Goal: Task Accomplishment & Management: Manage account settings

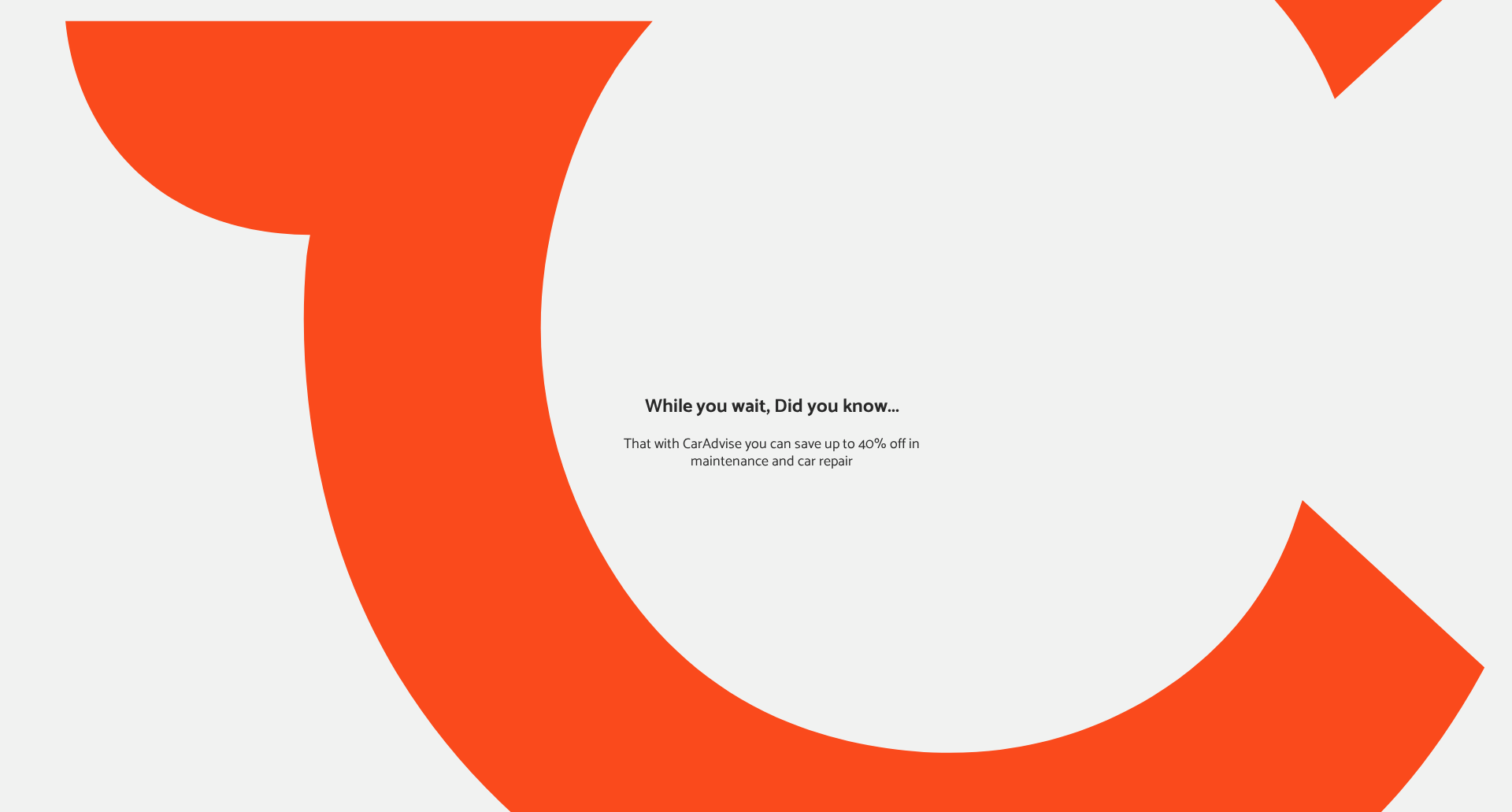
type input "*****"
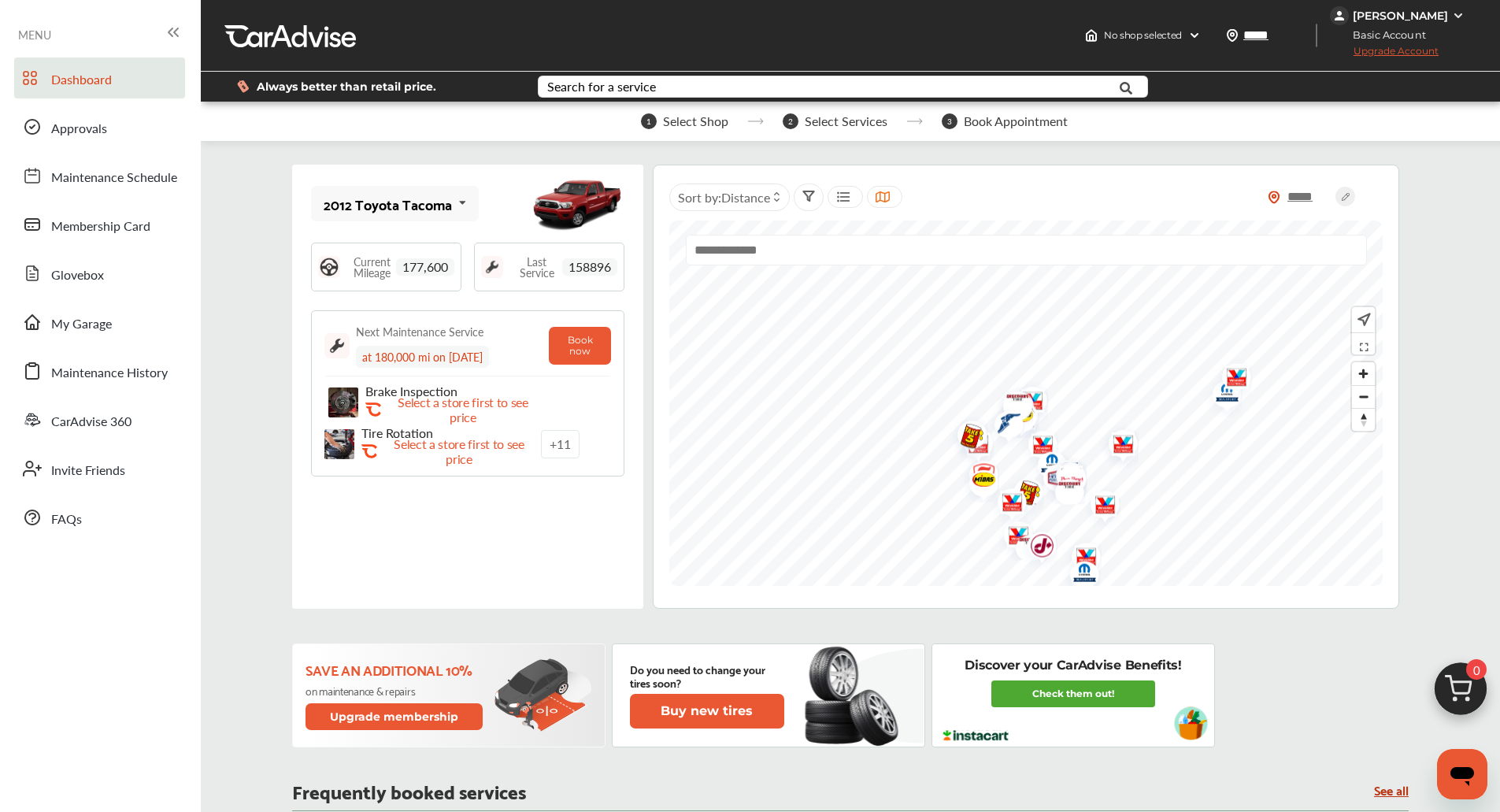
click at [1442, 9] on div "[PERSON_NAME]" at bounding box center [1400, 15] width 95 height 14
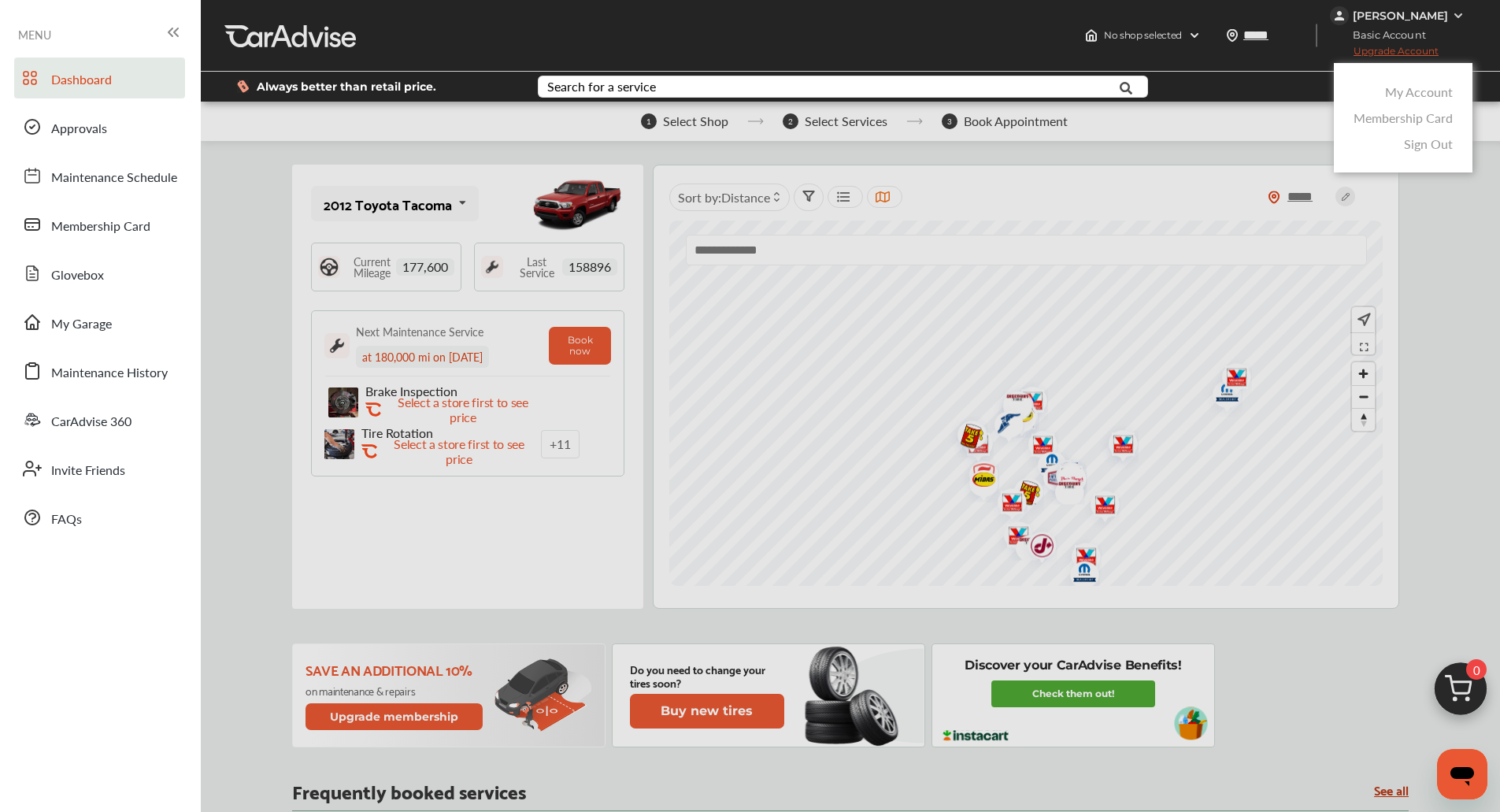
click at [1418, 93] on link "My Account" at bounding box center [1419, 91] width 68 height 18
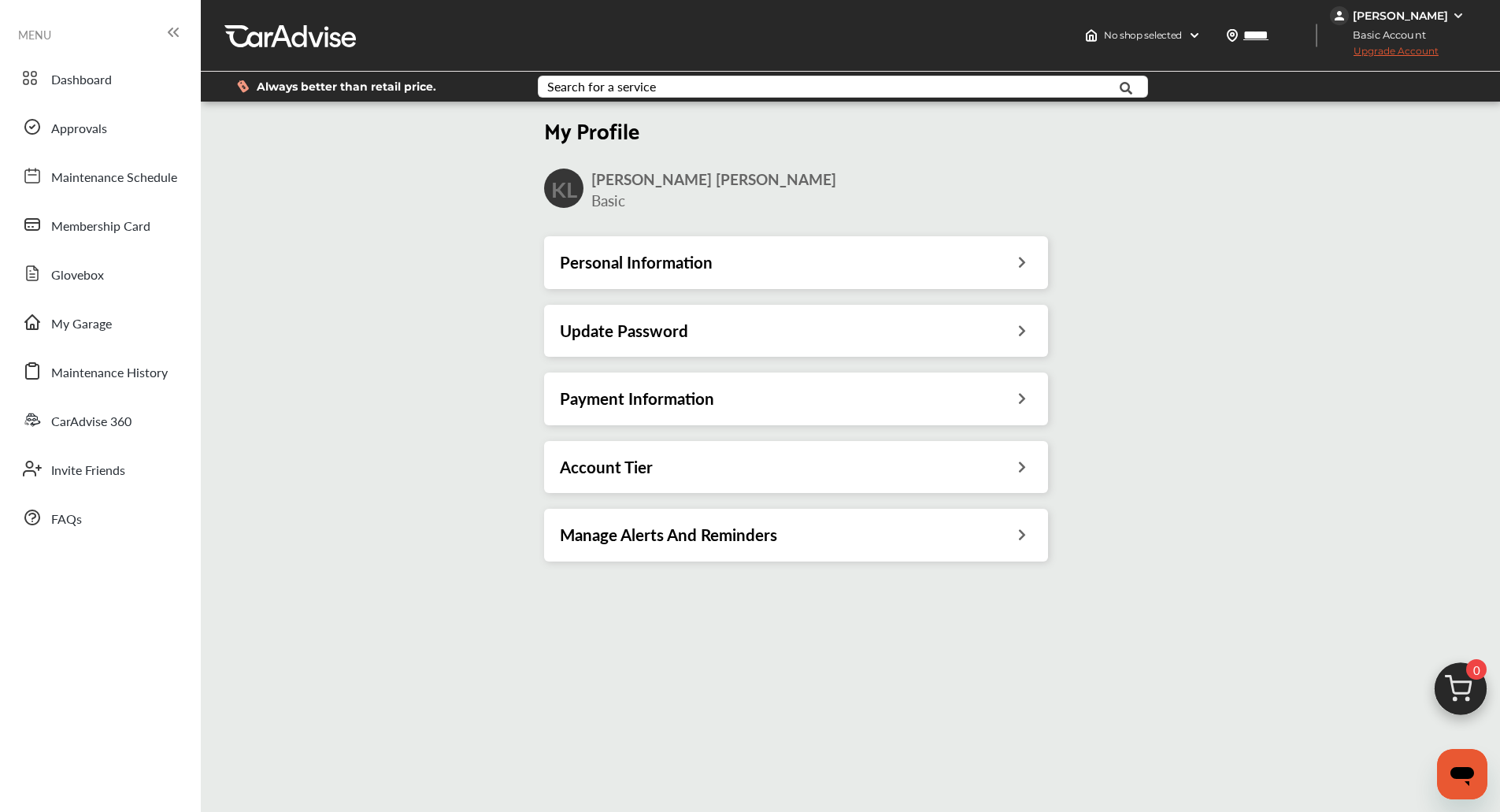
click at [925, 413] on div "Payment Information" at bounding box center [796, 398] width 504 height 52
click at [886, 399] on div "Payment Information" at bounding box center [796, 399] width 472 height 21
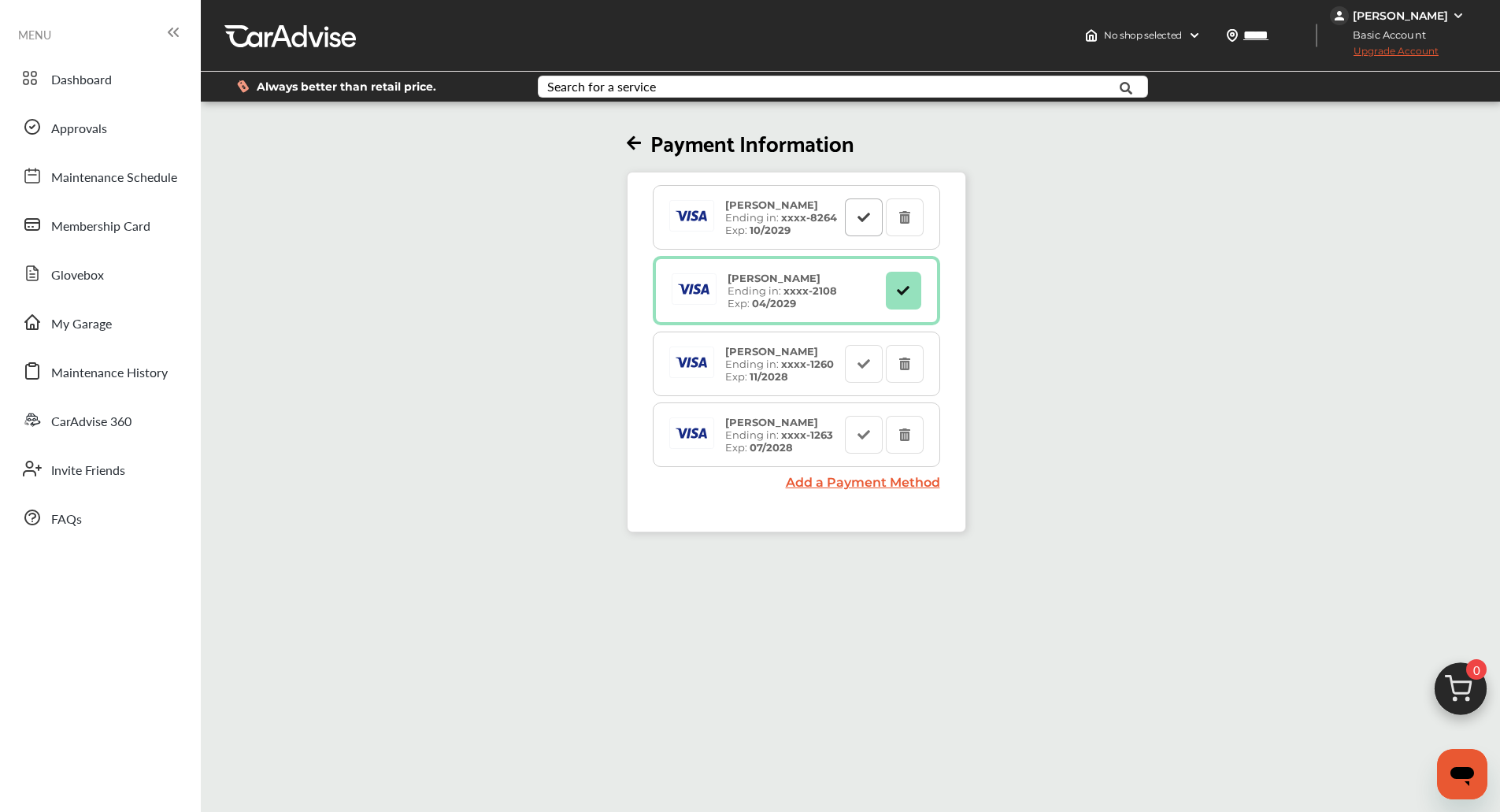
click at [868, 220] on icon at bounding box center [864, 216] width 15 height 11
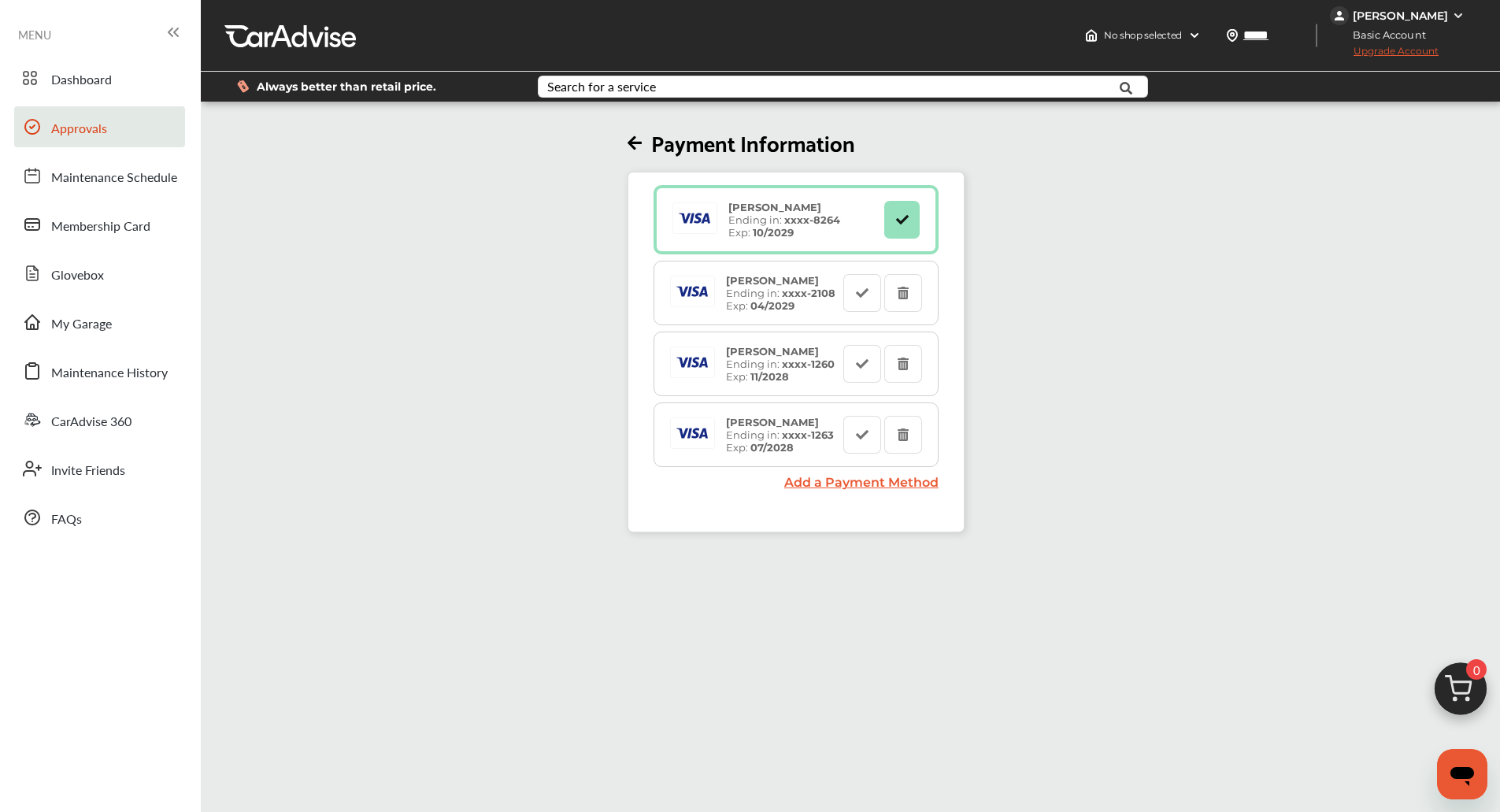
click at [29, 120] on icon at bounding box center [32, 126] width 14 height 14
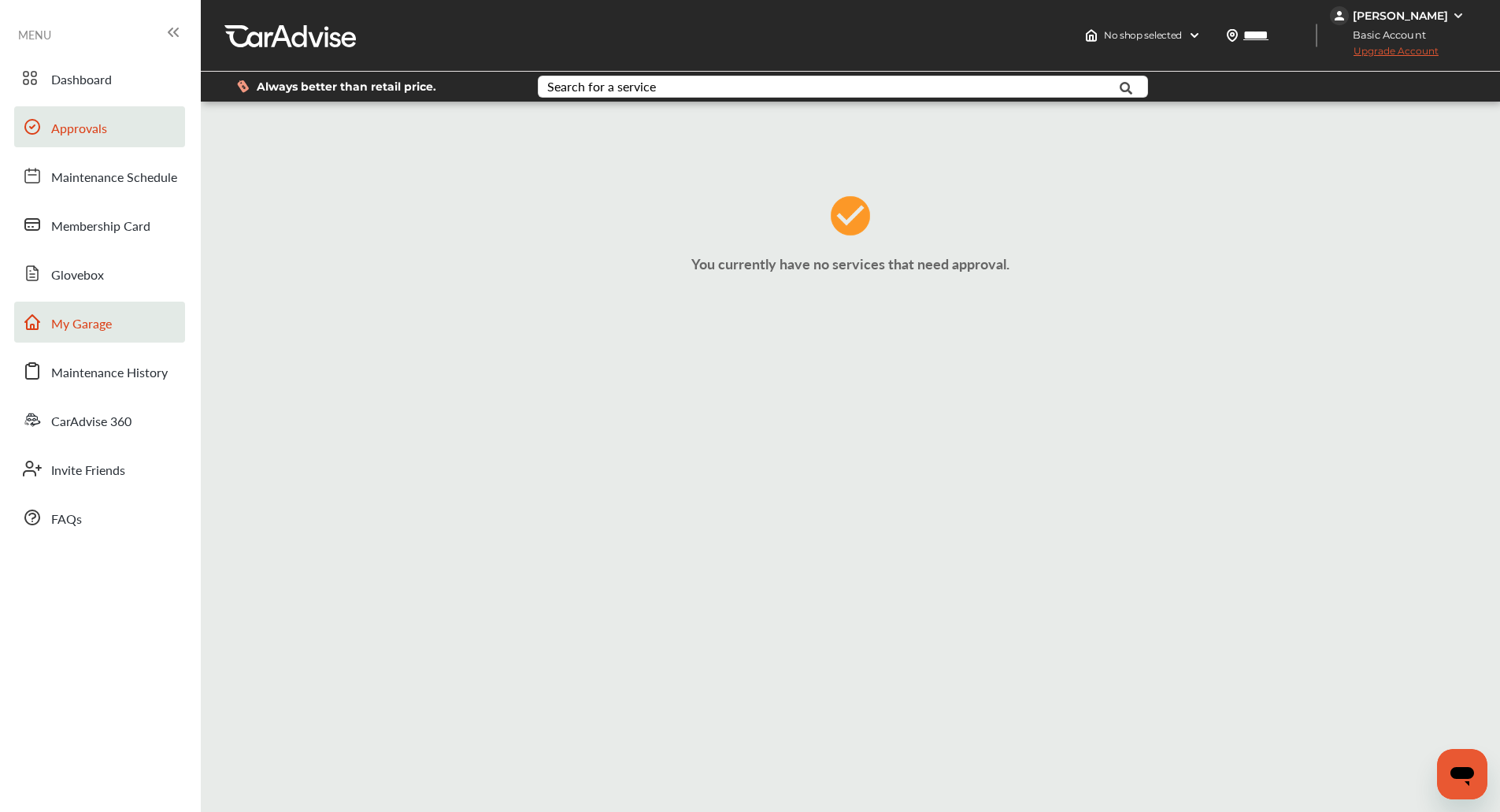
click at [154, 326] on link "My Garage" at bounding box center [100, 323] width 171 height 41
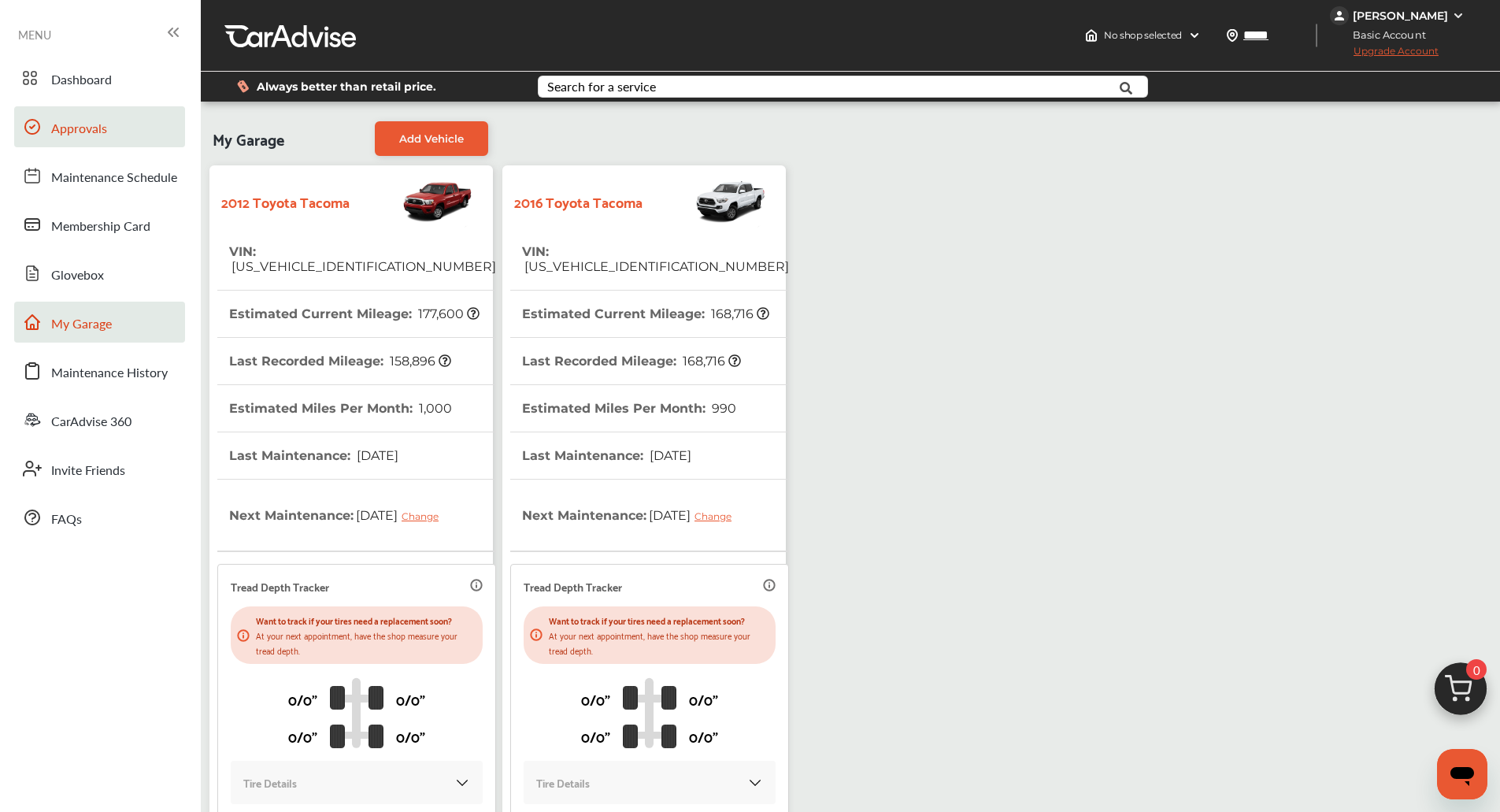
click at [658, 385] on th "Estimated Miles Per Month : 990" at bounding box center [630, 407] width 215 height 46
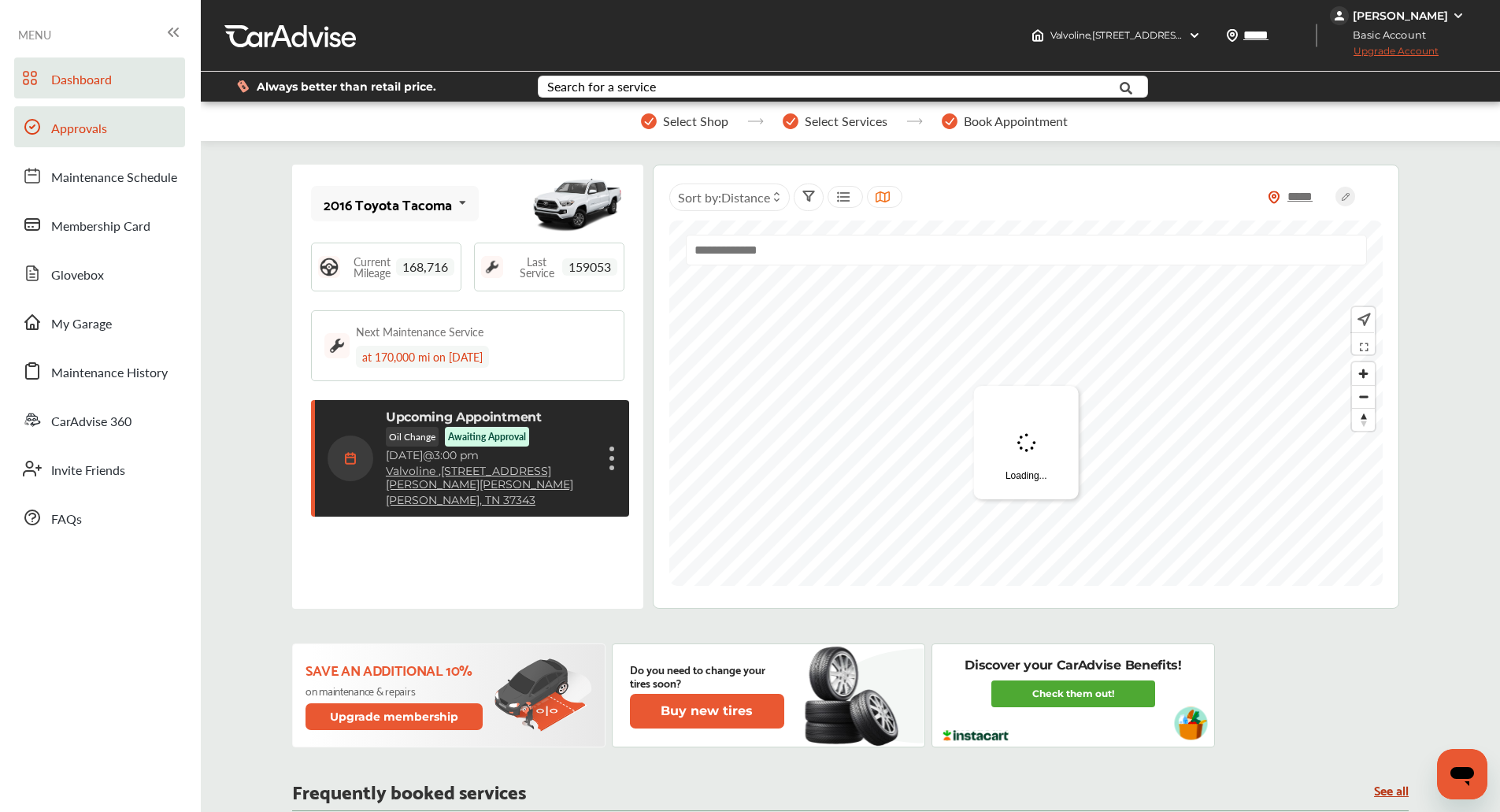
click at [85, 135] on span "Approvals" at bounding box center [78, 129] width 56 height 21
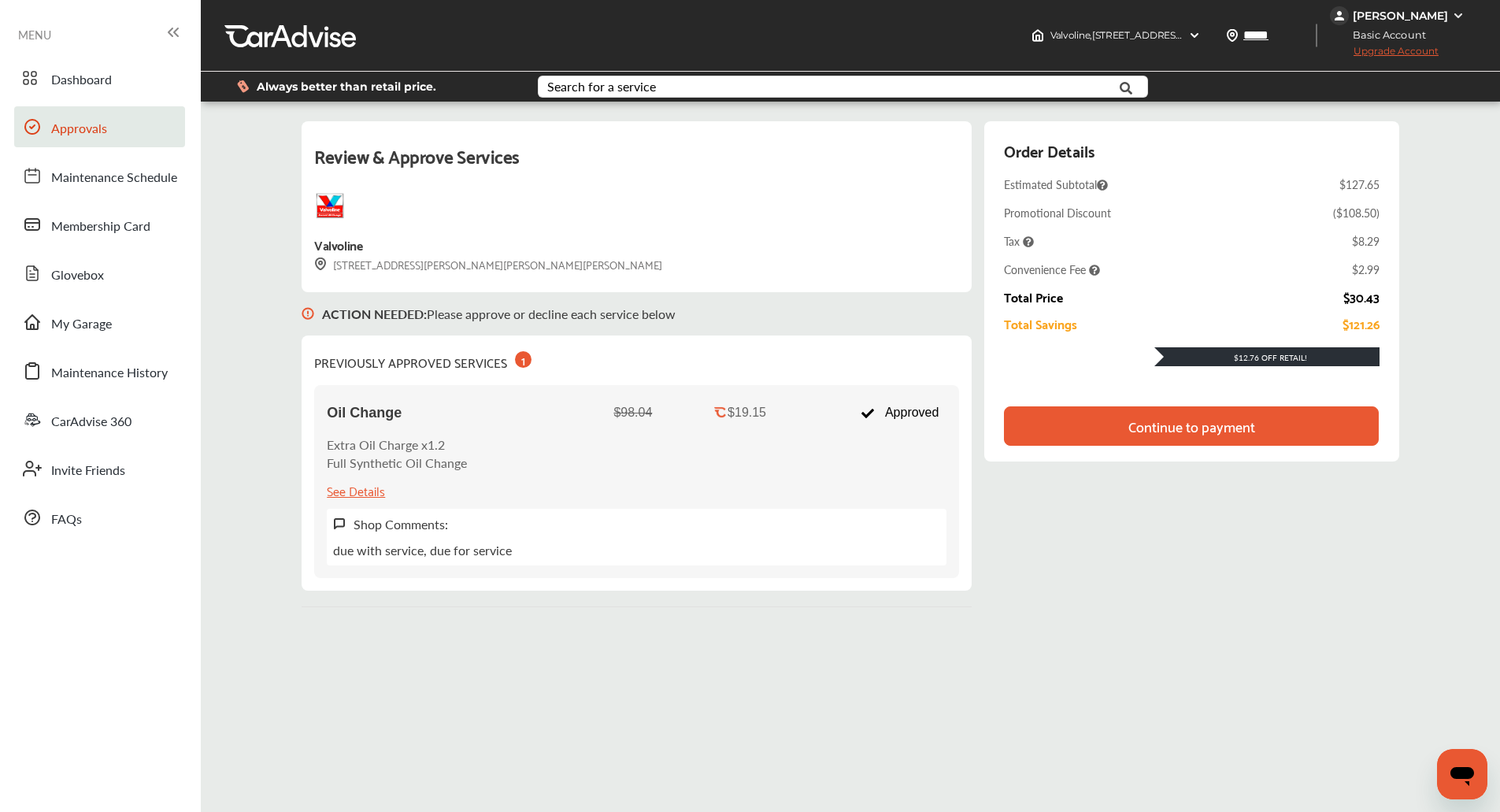
click at [1217, 422] on div "Continue to payment" at bounding box center [1191, 425] width 127 height 16
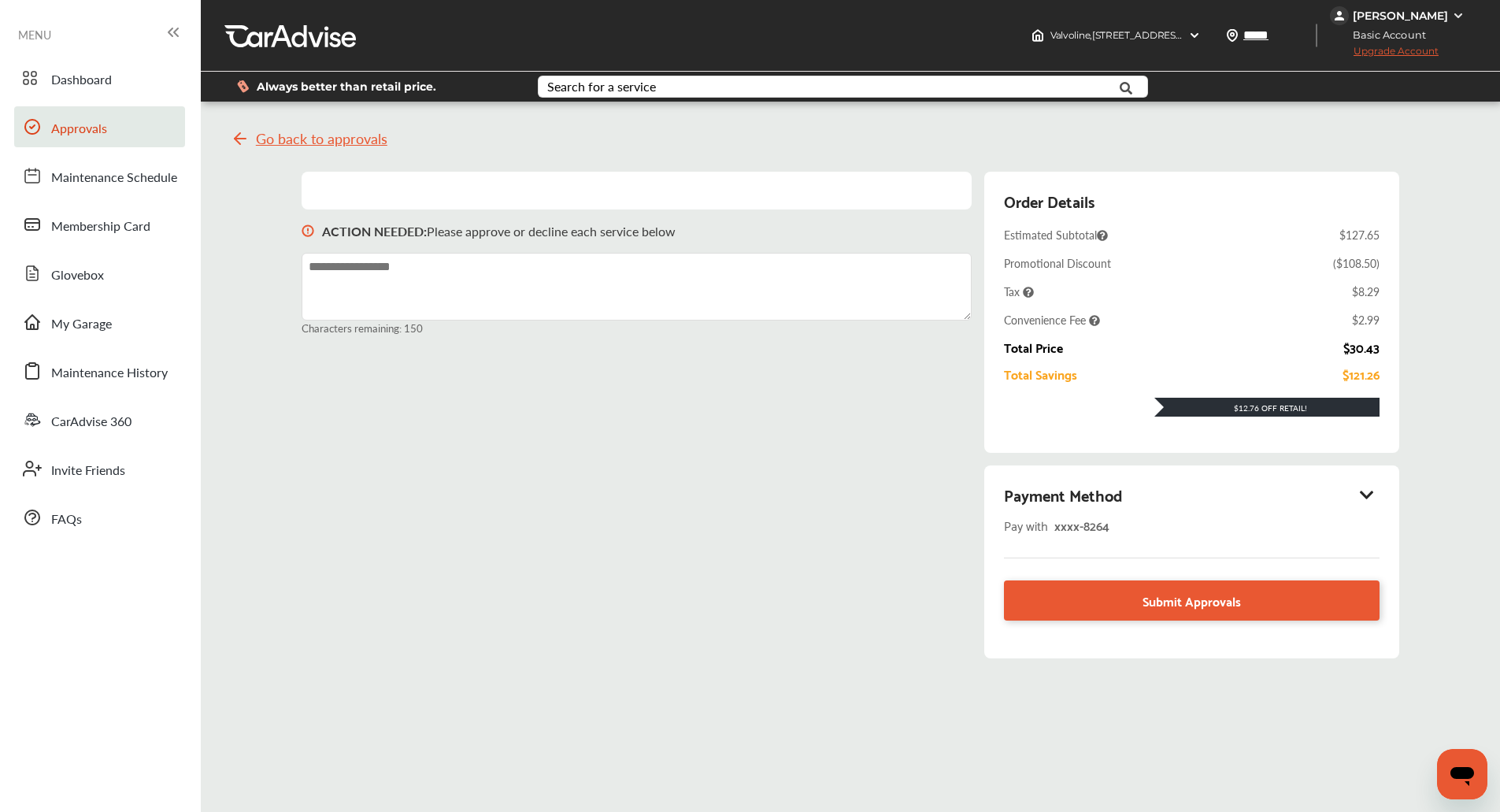
click at [1373, 488] on icon at bounding box center [1367, 494] width 19 height 16
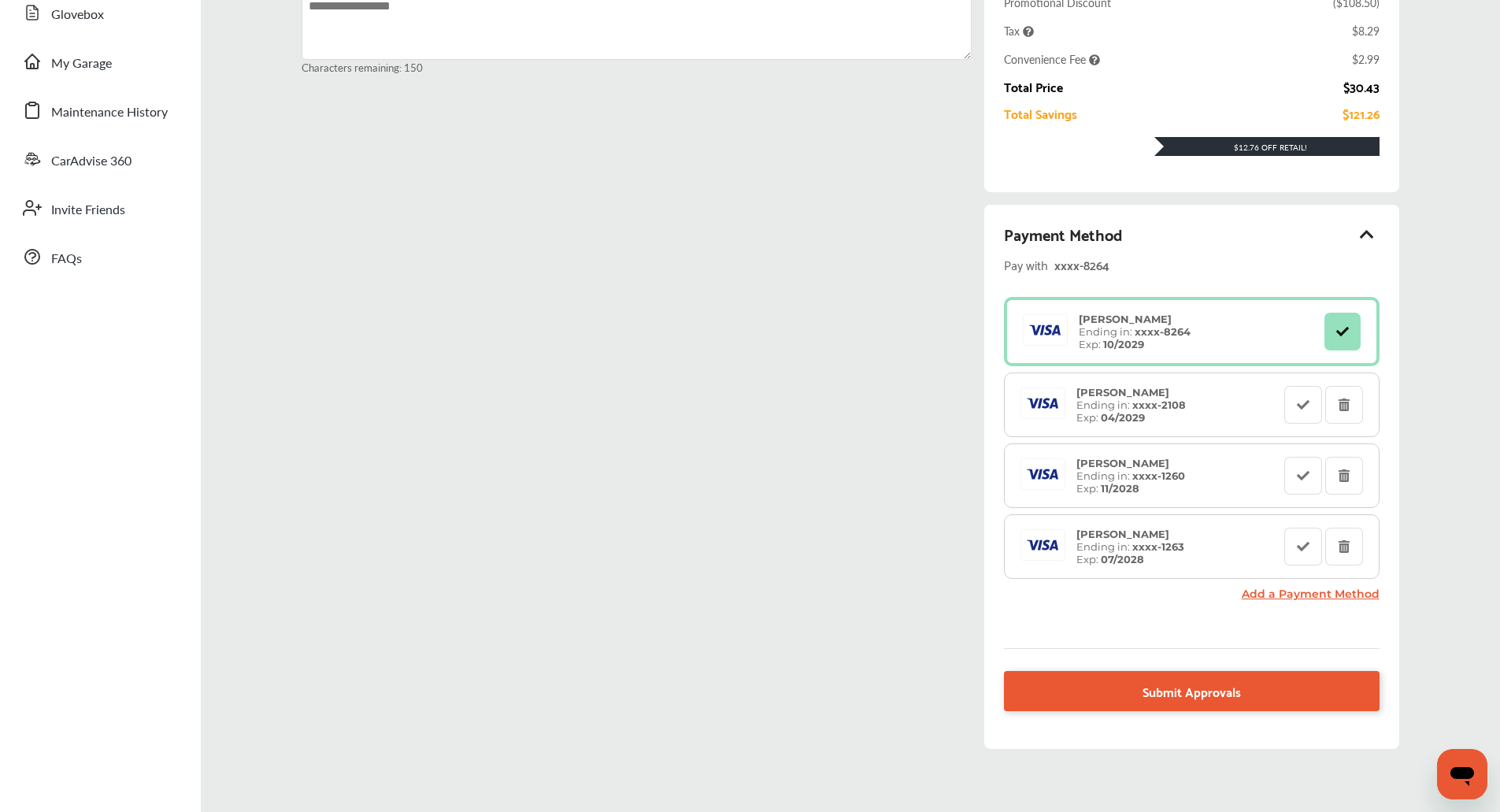
scroll to position [326, 0]
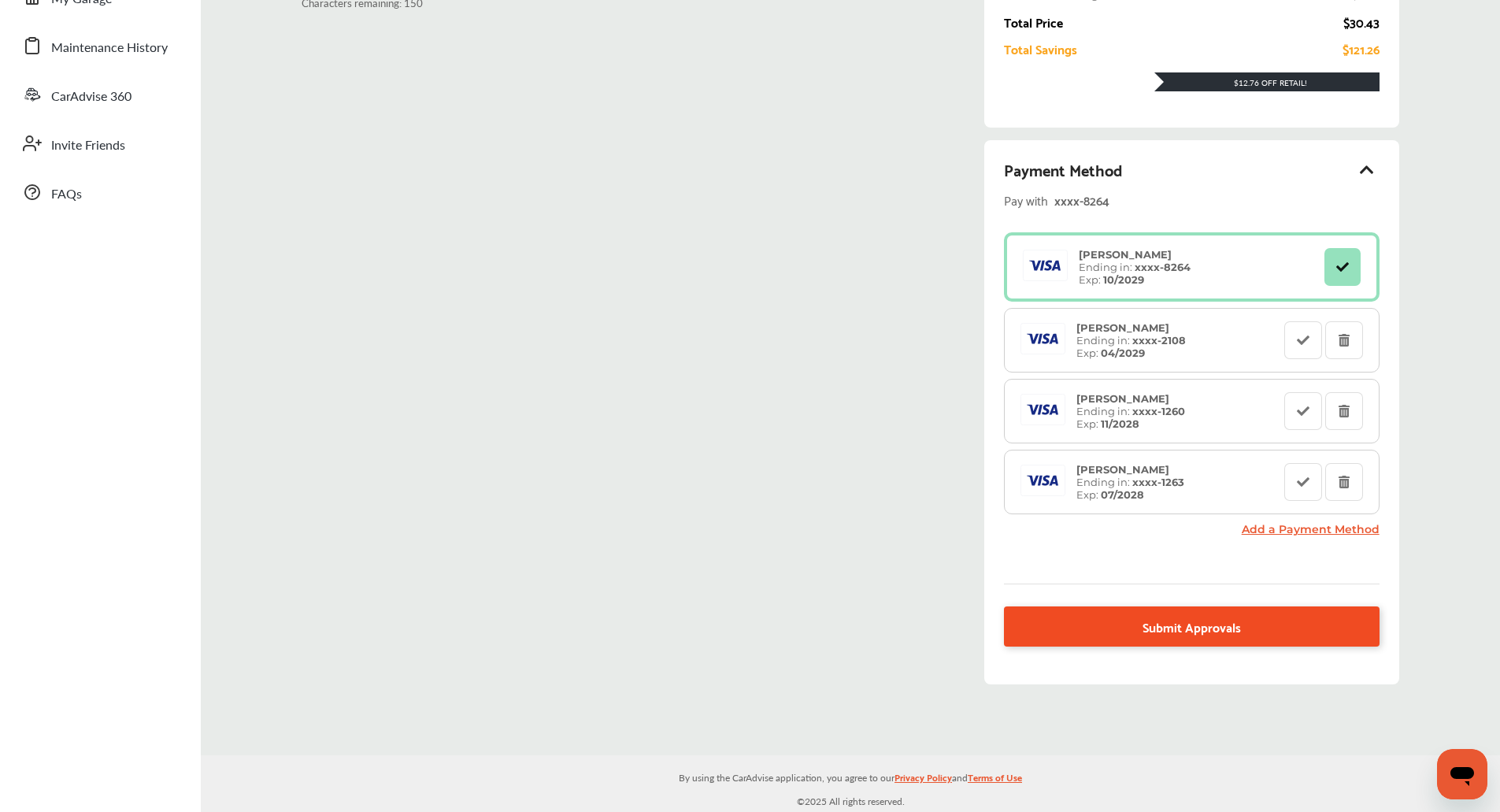
click at [1272, 626] on link "Submit Approvals" at bounding box center [1191, 626] width 375 height 40
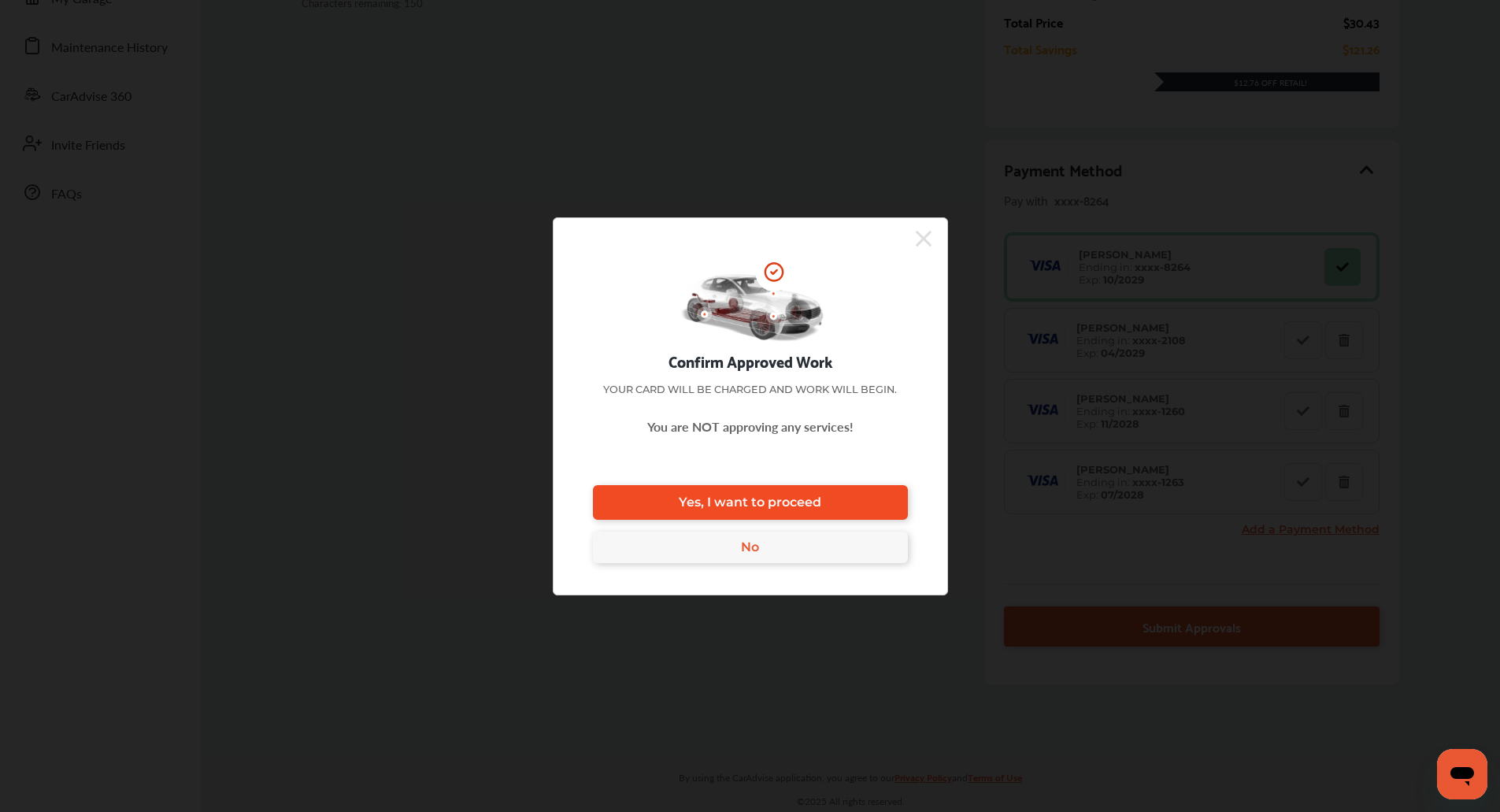
click at [829, 490] on link "Yes, I want to proceed" at bounding box center [750, 502] width 315 height 35
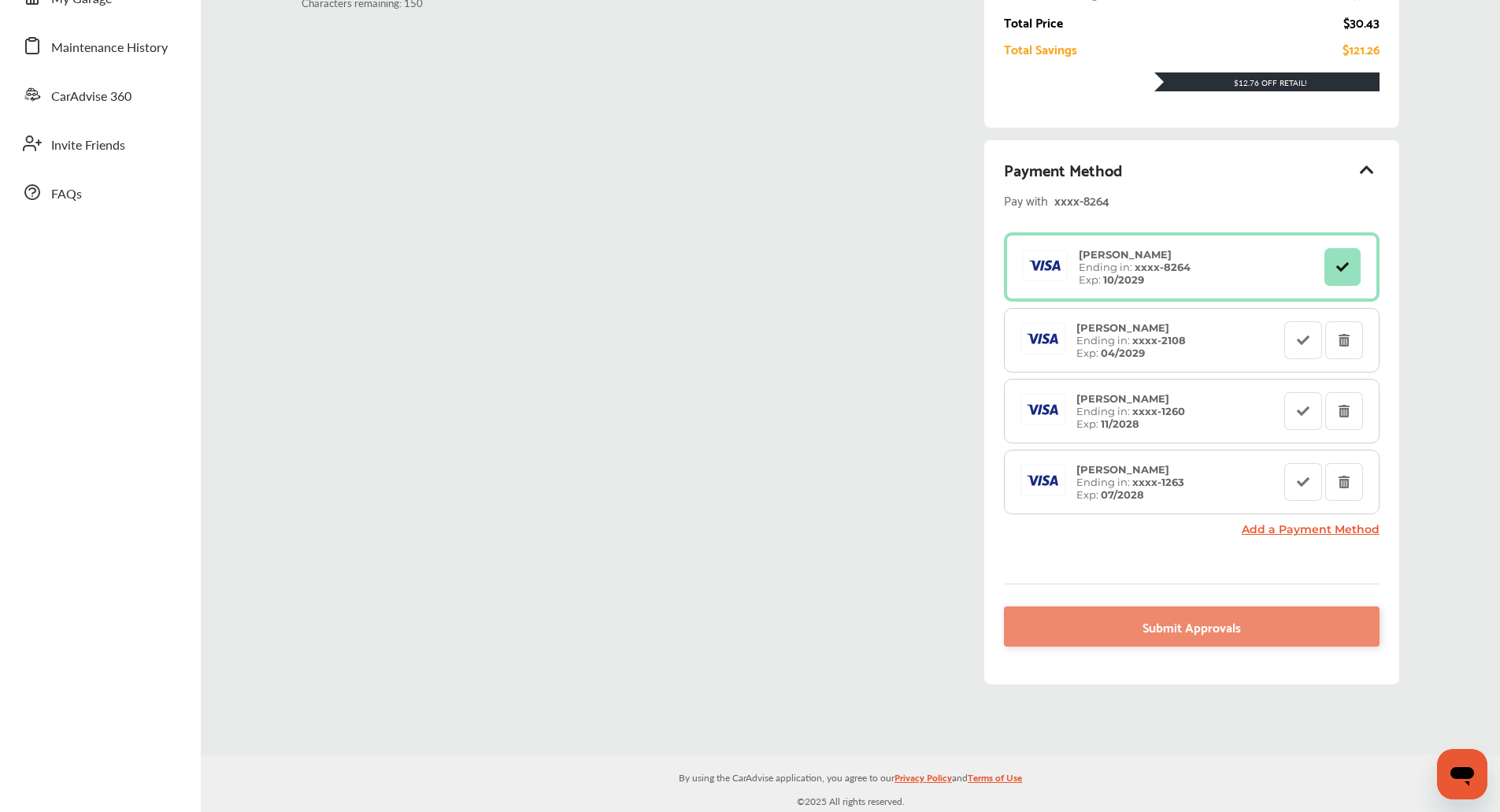
scroll to position [1, 0]
